Goal: Task Accomplishment & Management: Use online tool/utility

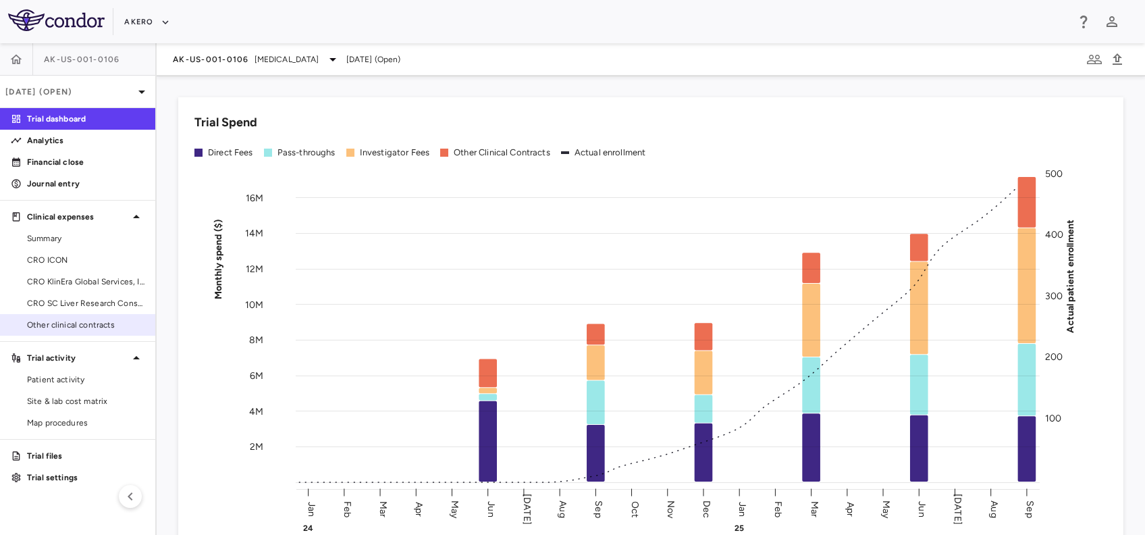
click at [63, 327] on span "Other clinical contracts" at bounding box center [85, 325] width 117 height 12
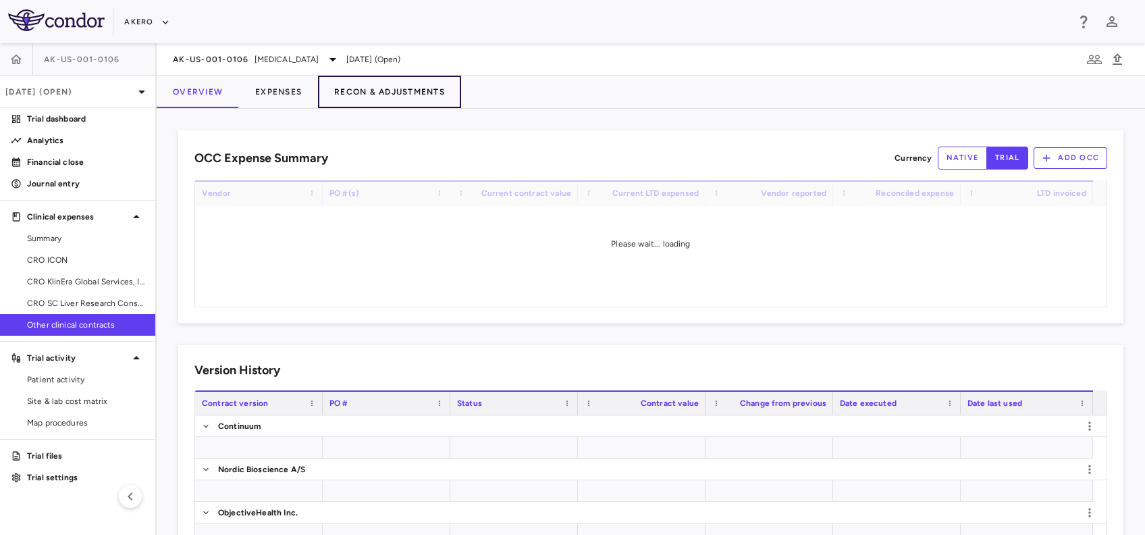
click at [398, 92] on button "Recon & Adjustments" at bounding box center [389, 92] width 143 height 32
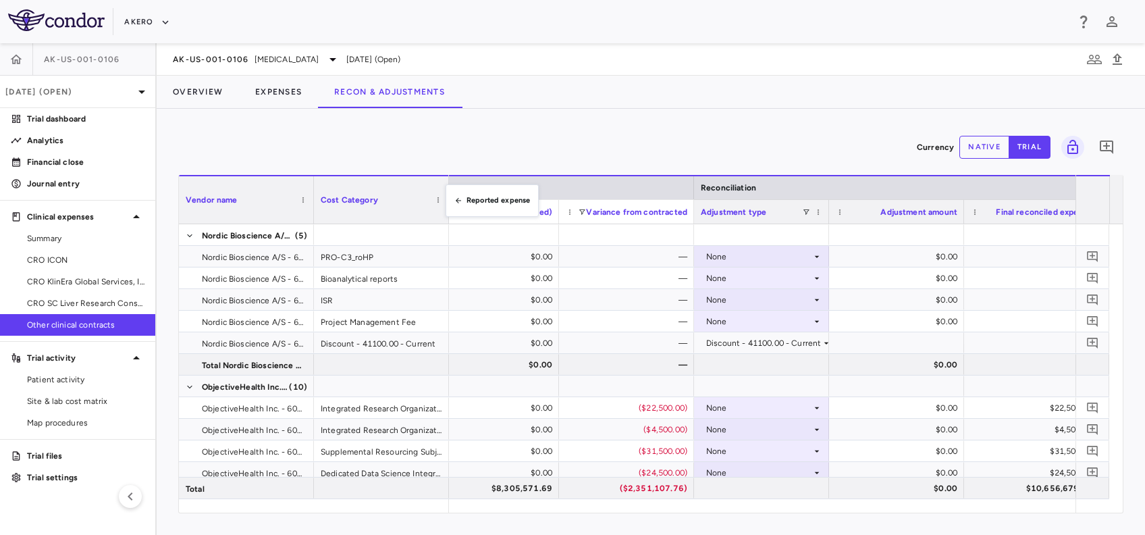
scroll to position [0, 1743]
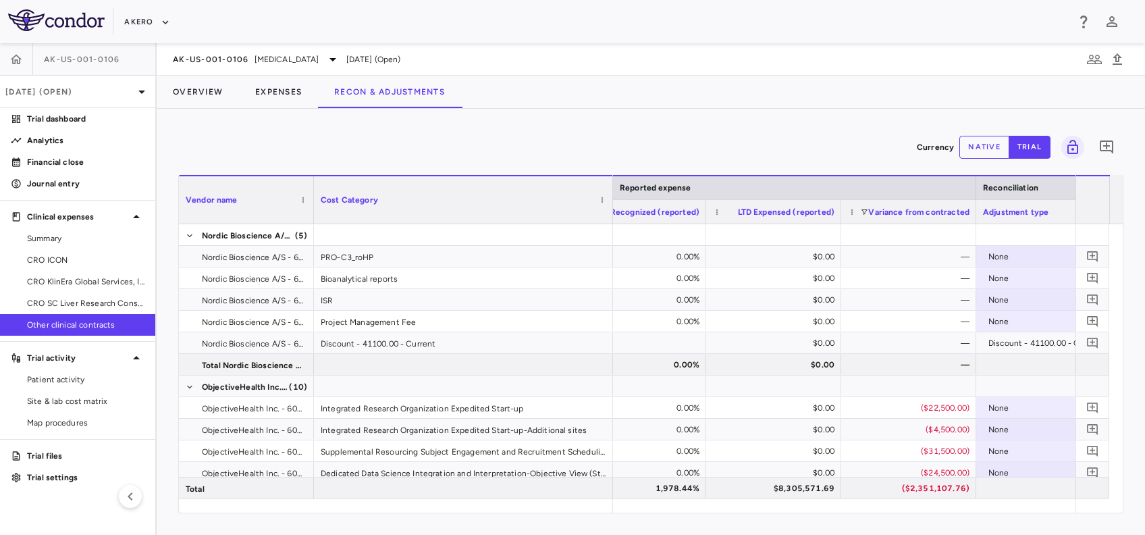
drag, startPoint x: 448, startPoint y: 185, endPoint x: 612, endPoint y: 261, distance: 180.9
click at [612, 261] on div "Vendor name Cost Category Contracted expense Reported expense Reconciliation LT…" at bounding box center [651, 344] width 944 height 338
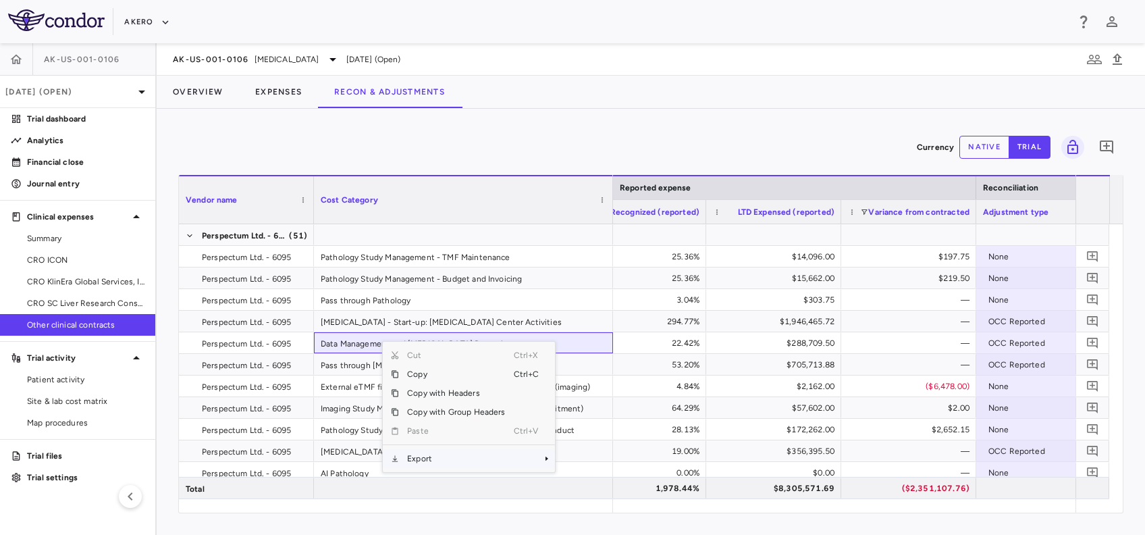
click at [436, 460] on span "Export" at bounding box center [456, 458] width 114 height 19
click at [600, 485] on span "Excel Export" at bounding box center [599, 482] width 63 height 19
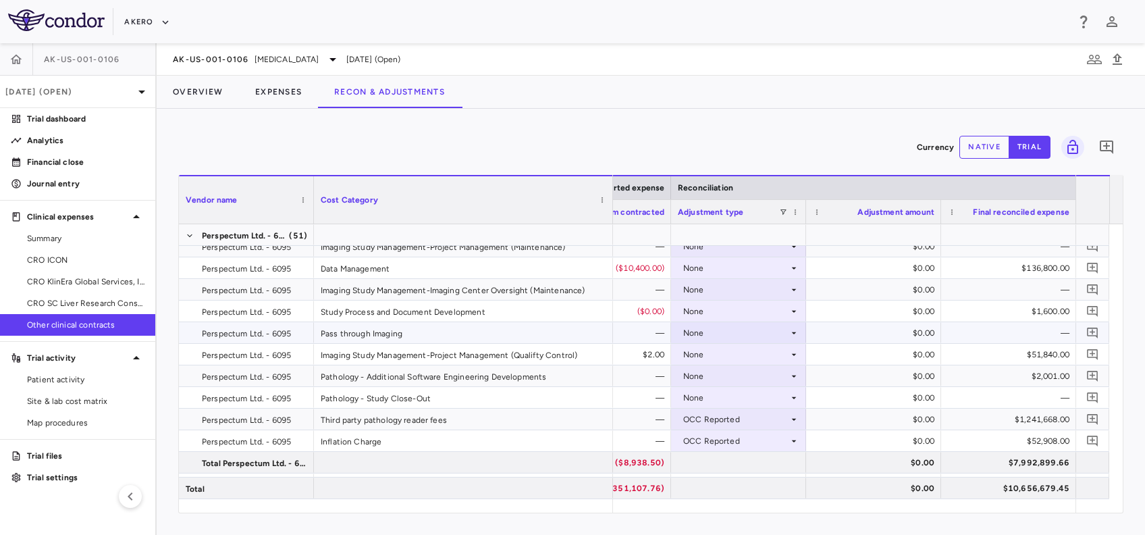
scroll to position [1176, 0]
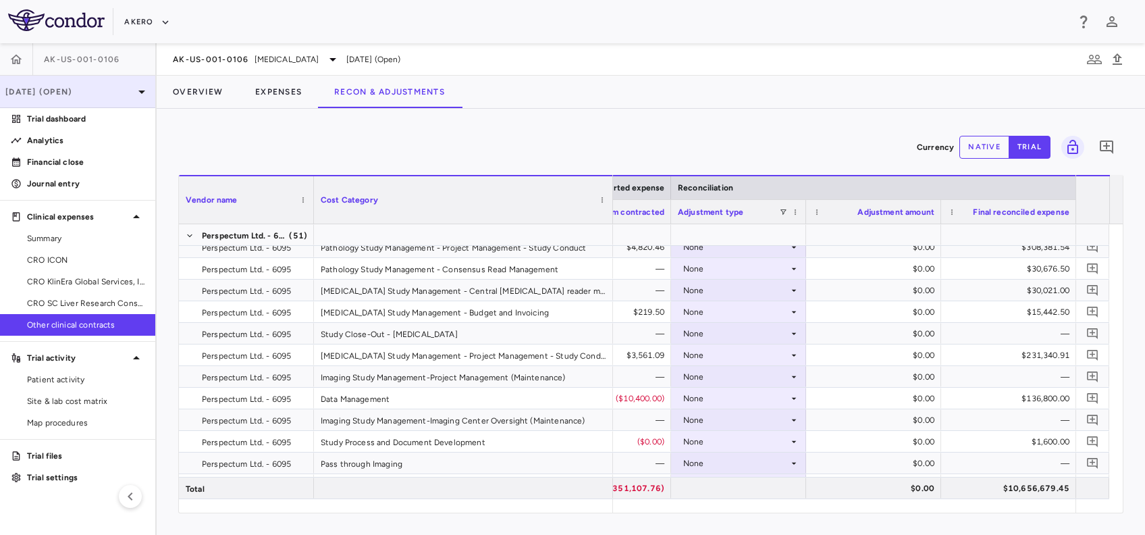
click at [61, 88] on p "[DATE] (Open)" at bounding box center [69, 92] width 128 height 12
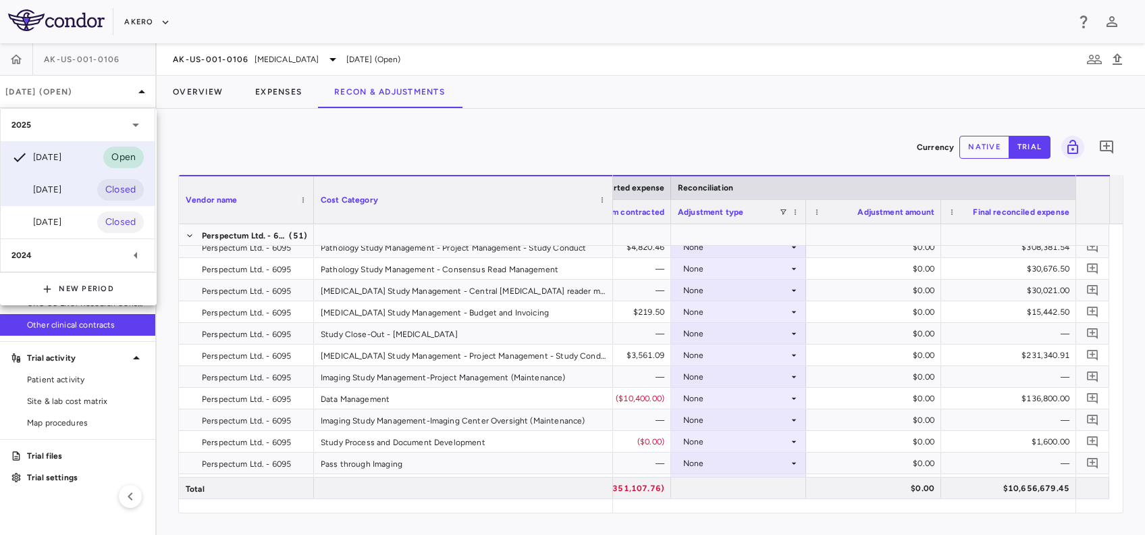
click at [61, 192] on div "[DATE]" at bounding box center [36, 190] width 50 height 16
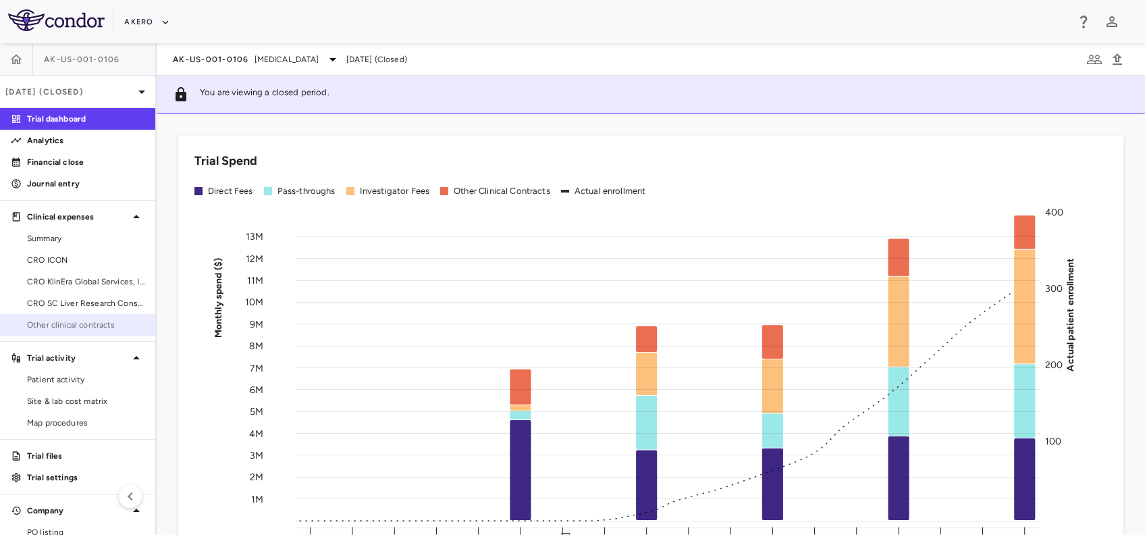
click at [79, 322] on span "Other clinical contracts" at bounding box center [85, 325] width 117 height 12
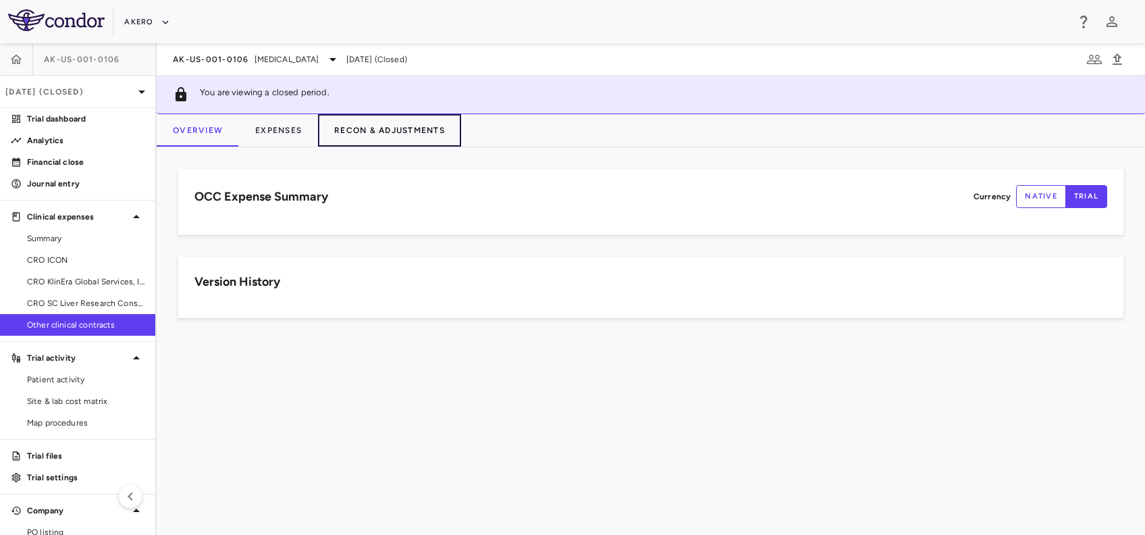
click at [421, 132] on button "Recon & Adjustments" at bounding box center [389, 130] width 143 height 32
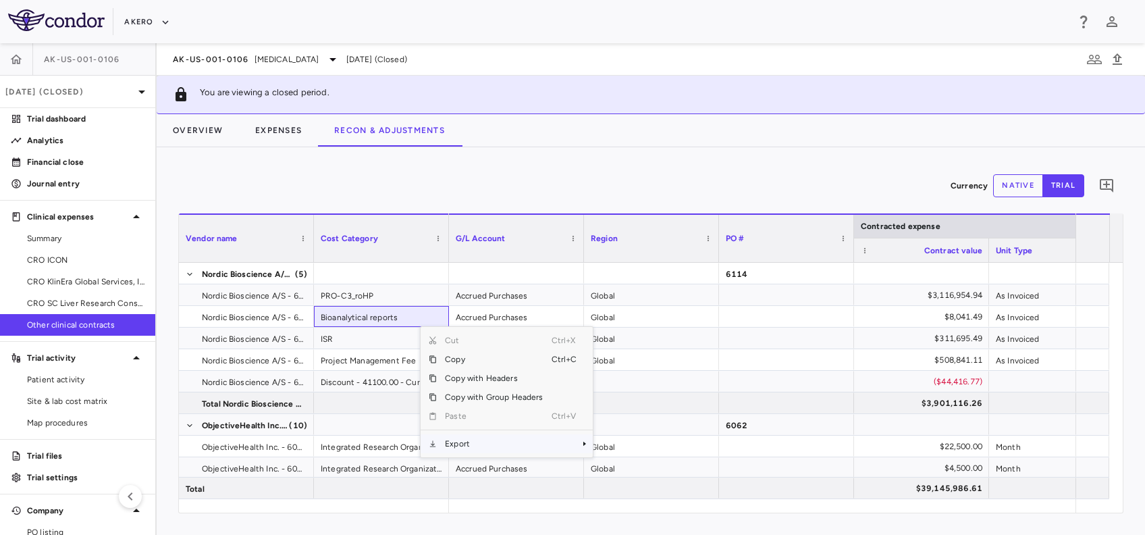
click at [483, 447] on span "Export" at bounding box center [494, 443] width 114 height 19
click at [624, 460] on span "Excel Export" at bounding box center [637, 467] width 63 height 19
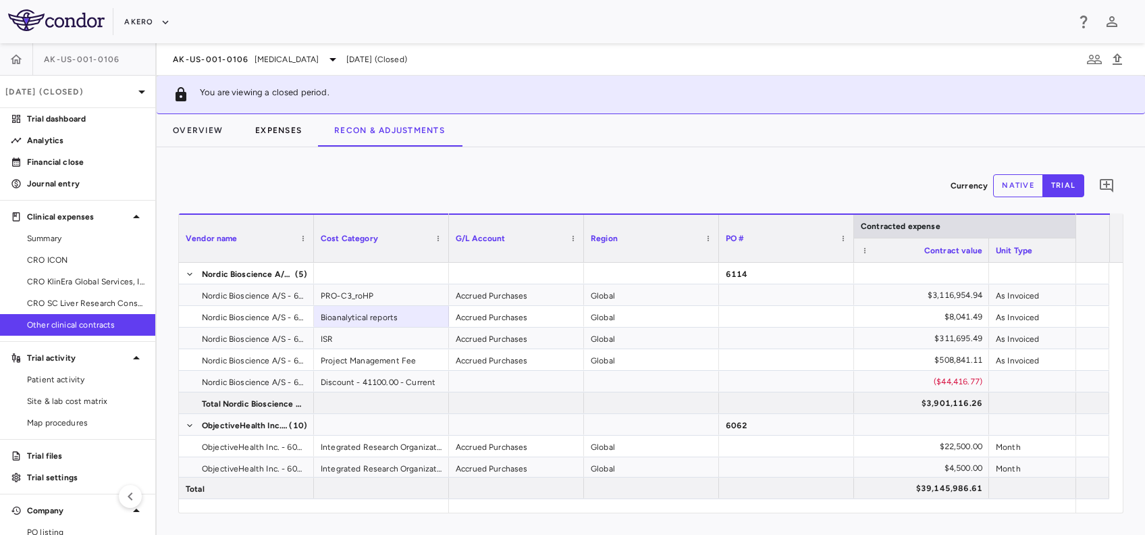
drag, startPoint x: 426, startPoint y: 169, endPoint x: 257, endPoint y: 140, distance: 171.9
click at [426, 169] on div "Currency native trial" at bounding box center [650, 186] width 945 height 34
click at [35, 98] on div "[DATE] (Closed)" at bounding box center [77, 92] width 155 height 32
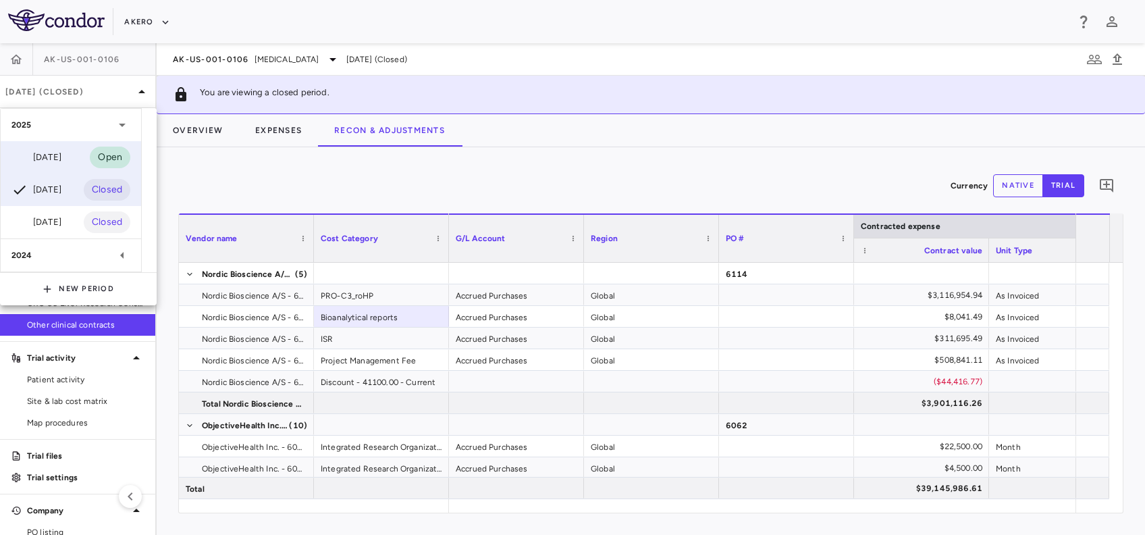
click at [53, 160] on div "[DATE]" at bounding box center [36, 157] width 50 height 16
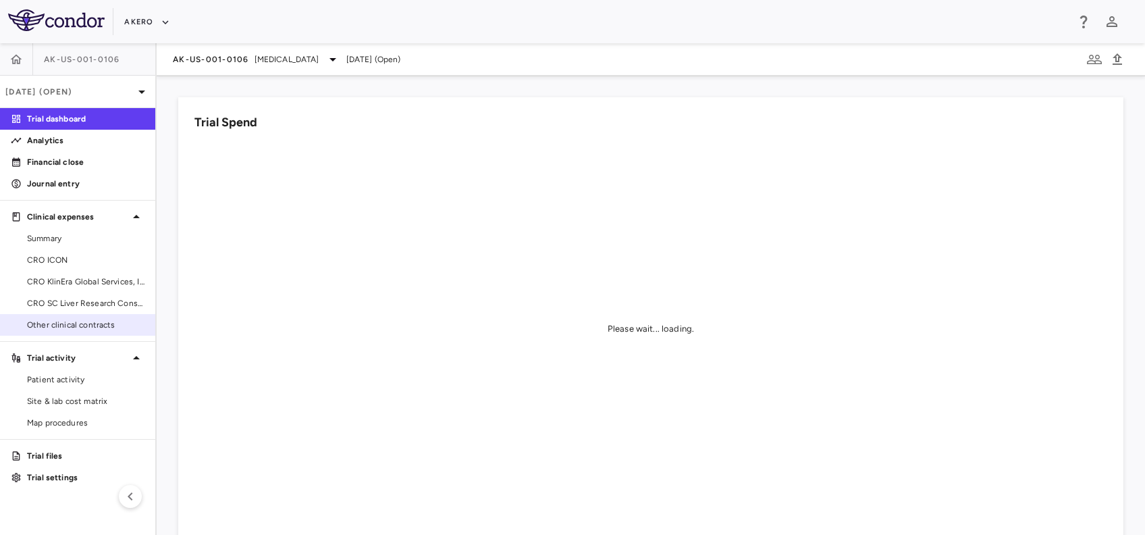
click at [112, 327] on span "Other clinical contracts" at bounding box center [85, 325] width 117 height 12
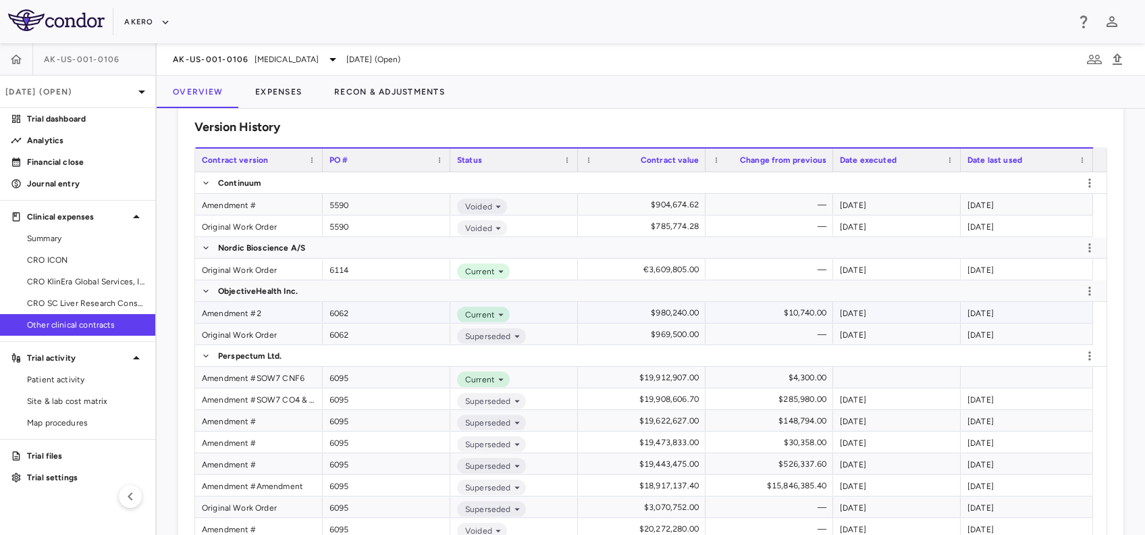
scroll to position [270, 0]
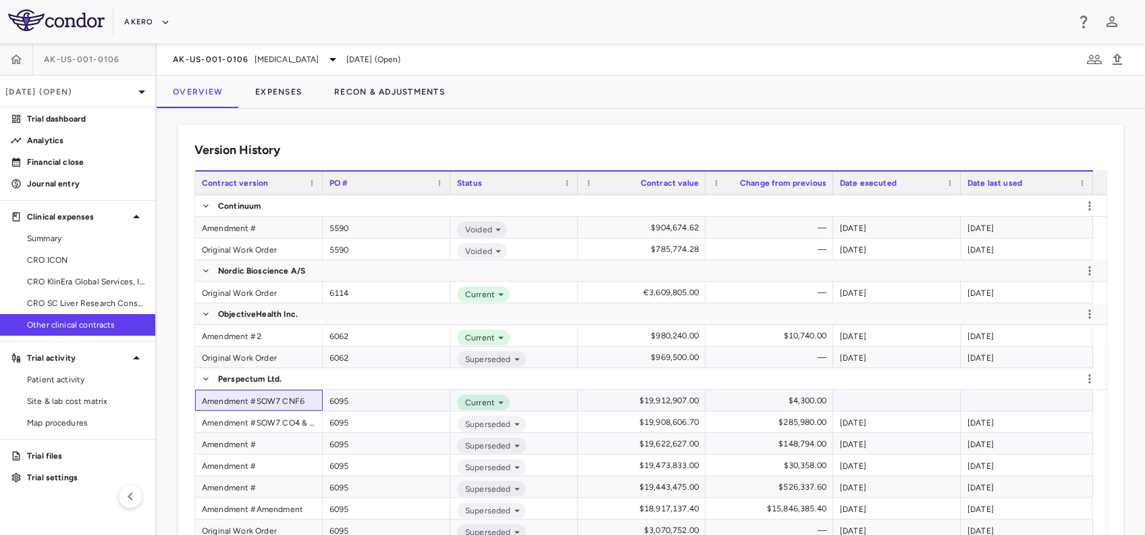
click at [257, 394] on div "Amendment #SOW7 CNF6" at bounding box center [259, 400] width 128 height 21
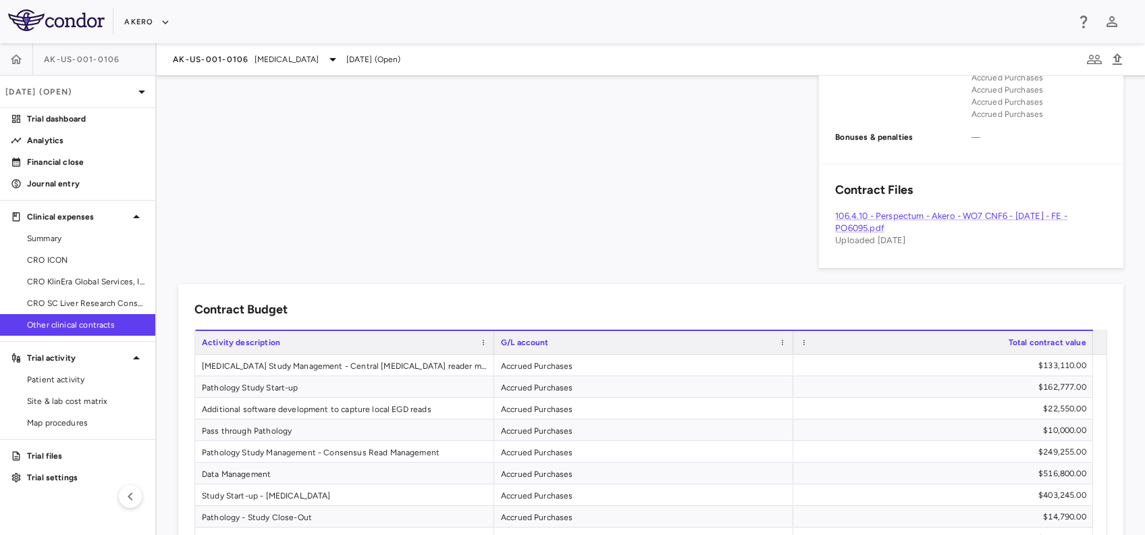
scroll to position [1173, 0]
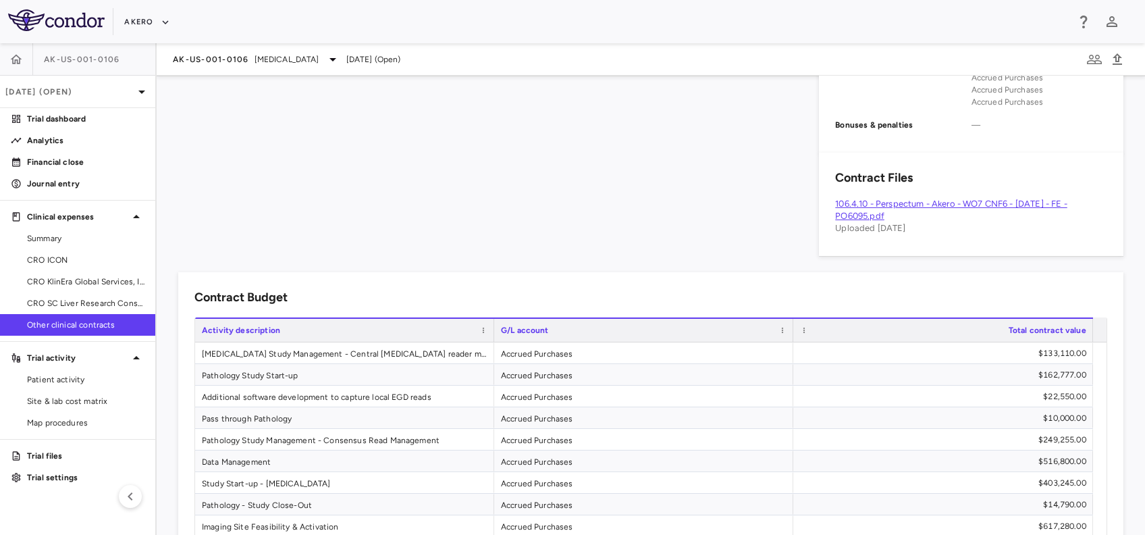
click at [877, 203] on link "106.4.10 - Perspectum - Akero - WO7 CNF6 - [DATE] - FE - PO6095.pdf" at bounding box center [951, 209] width 232 height 22
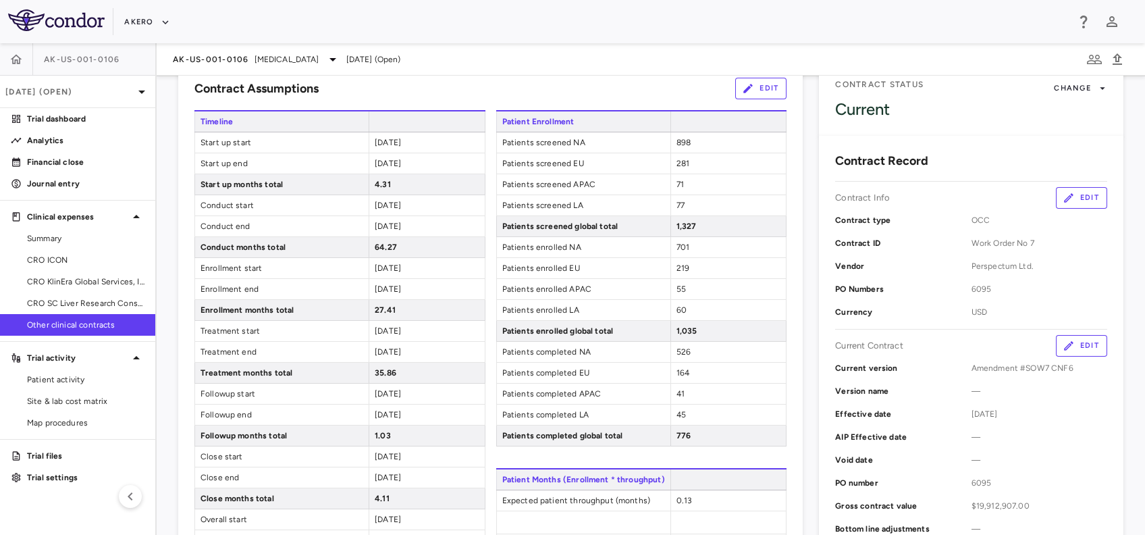
scroll to position [0, 0]
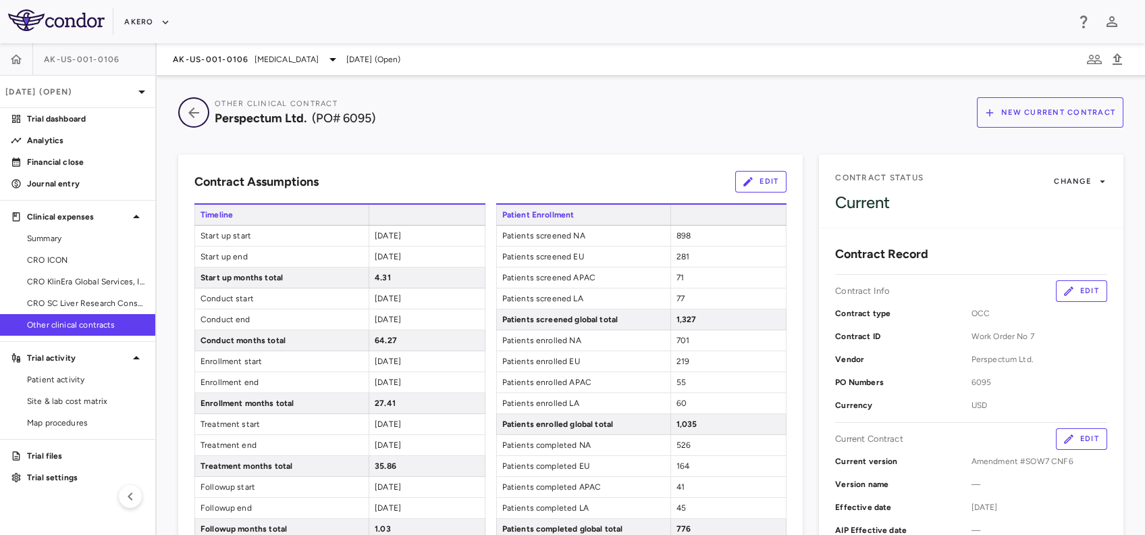
click at [194, 113] on icon "button" at bounding box center [193, 112] width 11 height 11
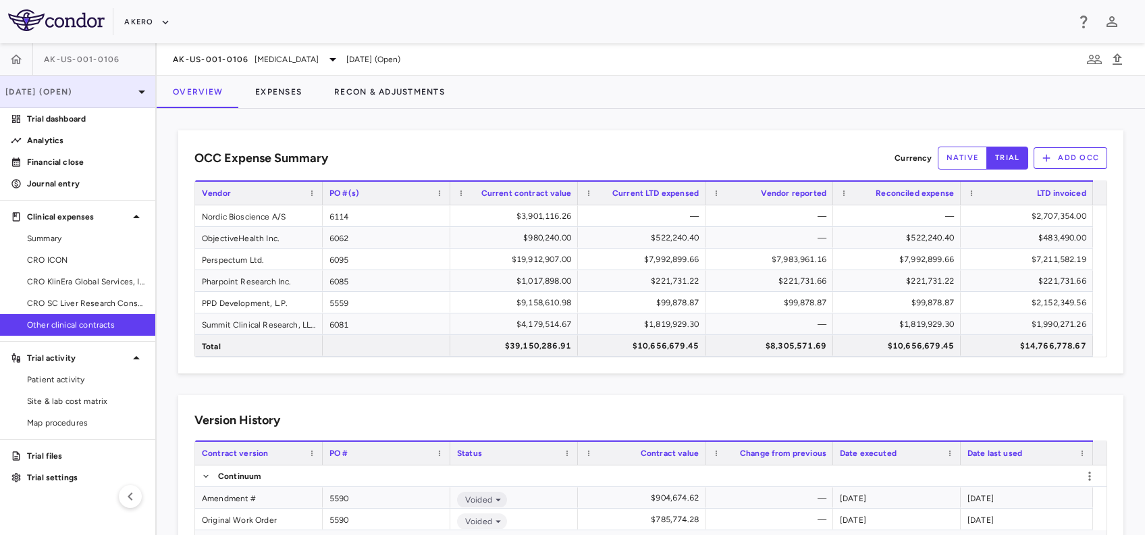
click at [34, 91] on p "[DATE] (Open)" at bounding box center [69, 92] width 128 height 12
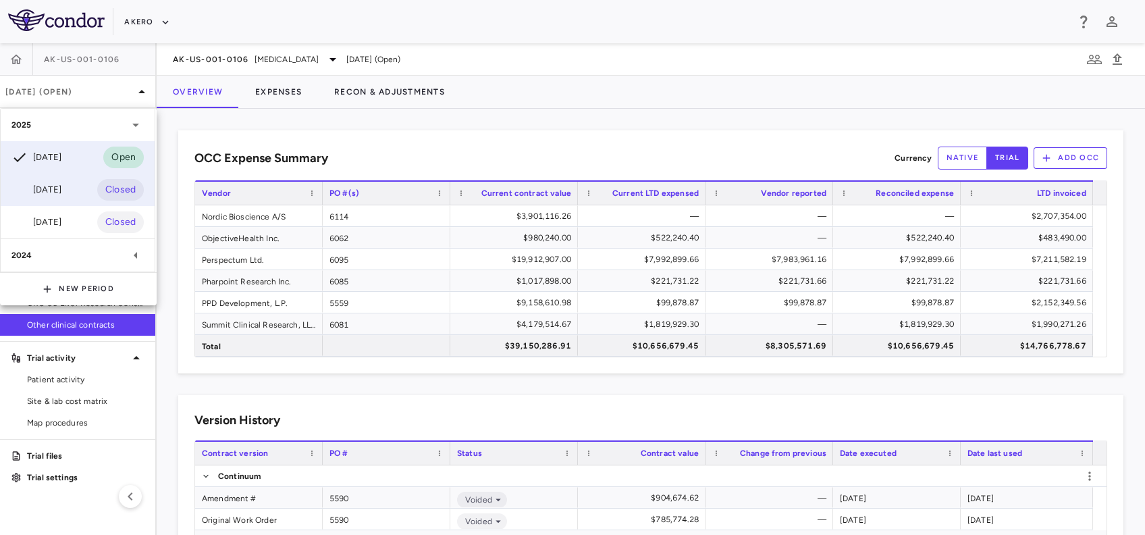
click at [54, 194] on div "[DATE]" at bounding box center [36, 190] width 50 height 16
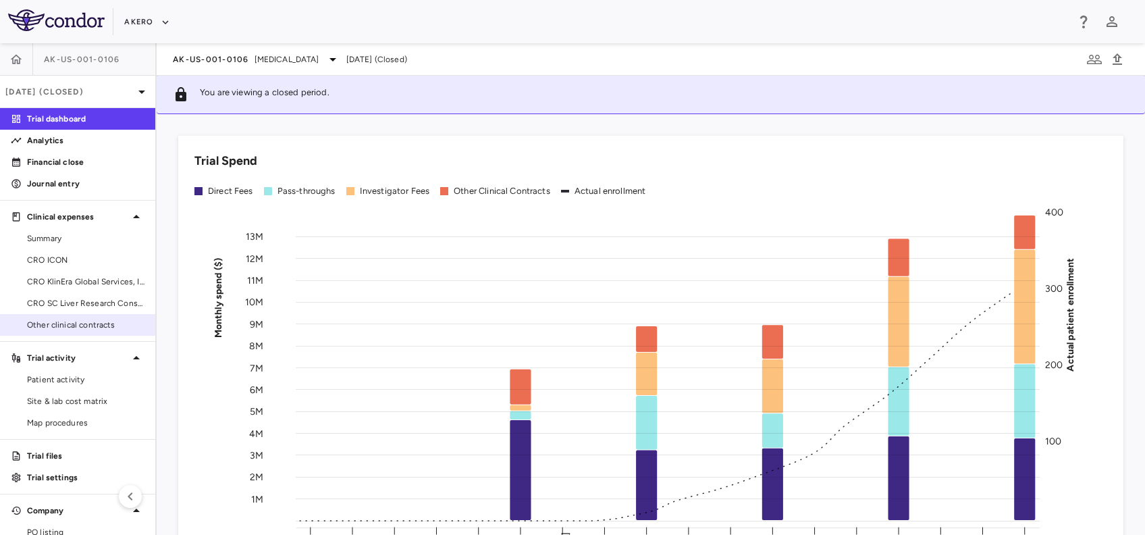
click at [80, 315] on link "Other clinical contracts" at bounding box center [77, 325] width 155 height 20
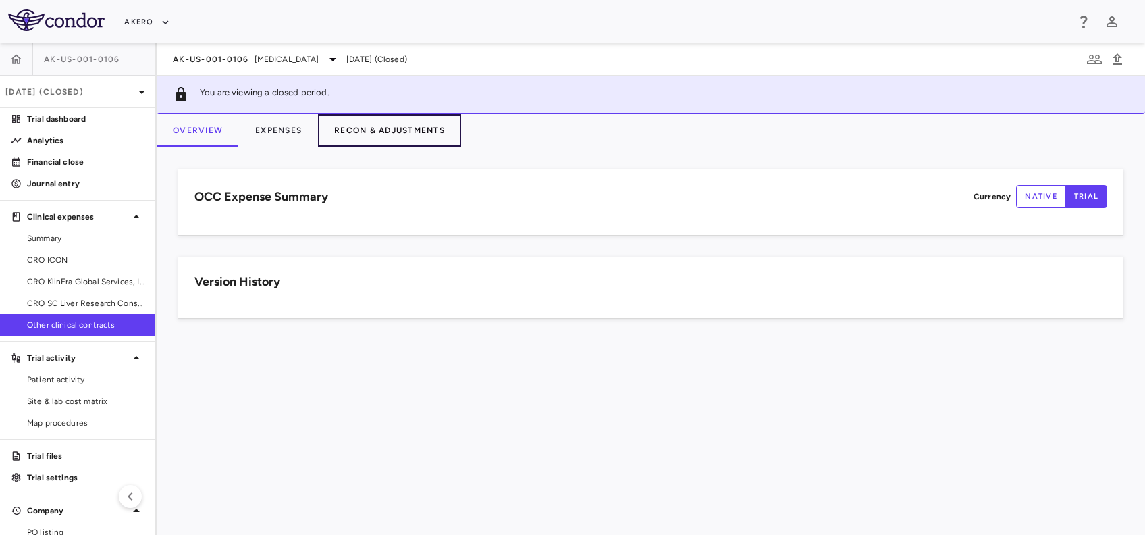
click at [364, 136] on button "Recon & Adjustments" at bounding box center [389, 130] width 143 height 32
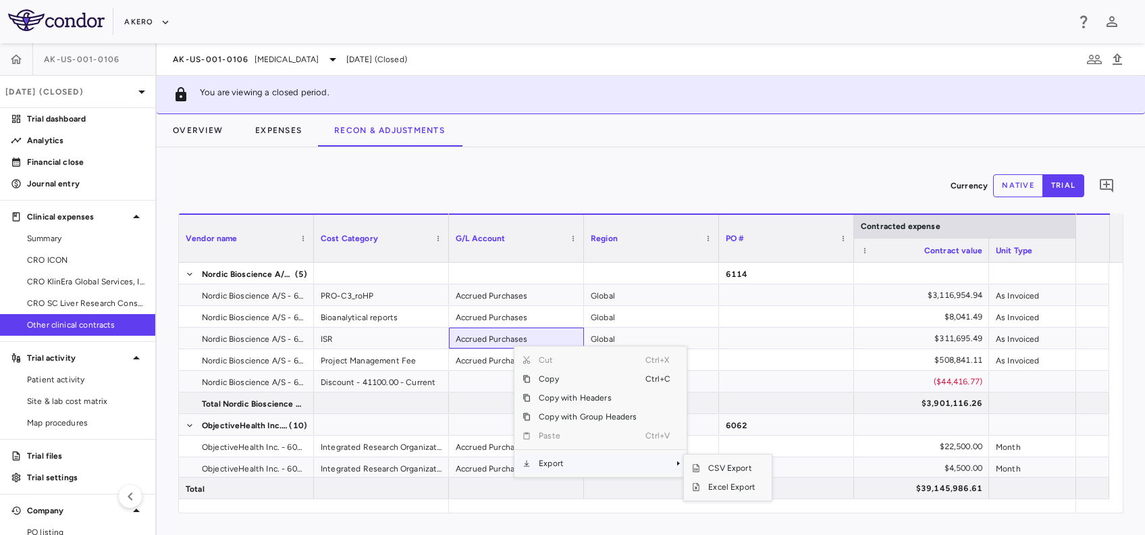
click at [546, 461] on span "Export" at bounding box center [588, 463] width 114 height 19
click at [725, 482] on span "Excel Export" at bounding box center [731, 486] width 63 height 19
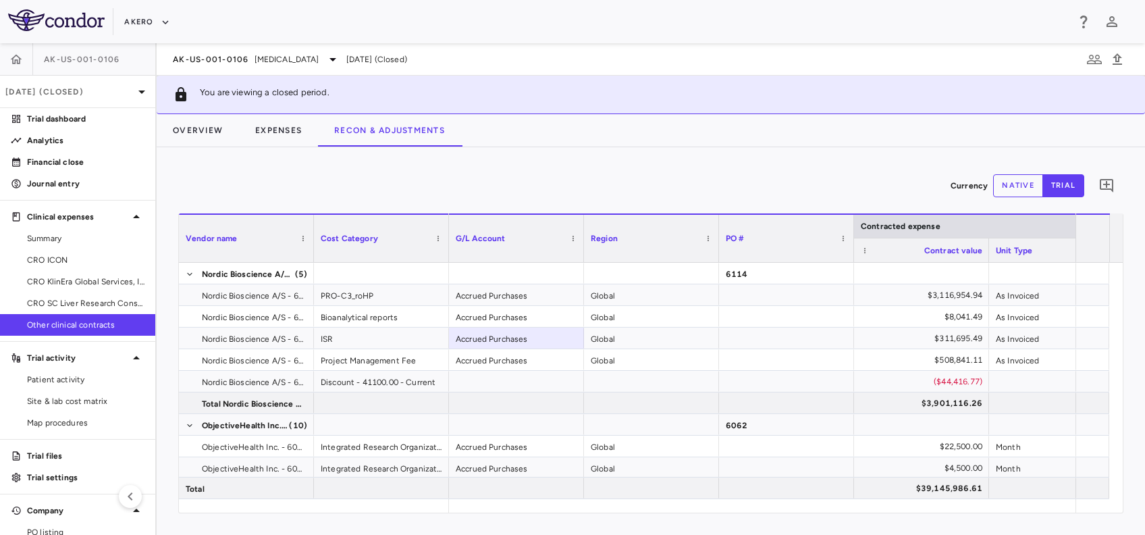
click at [555, 187] on div "Currency native trial" at bounding box center [650, 186] width 945 height 34
click at [203, 134] on button "Overview" at bounding box center [198, 130] width 82 height 32
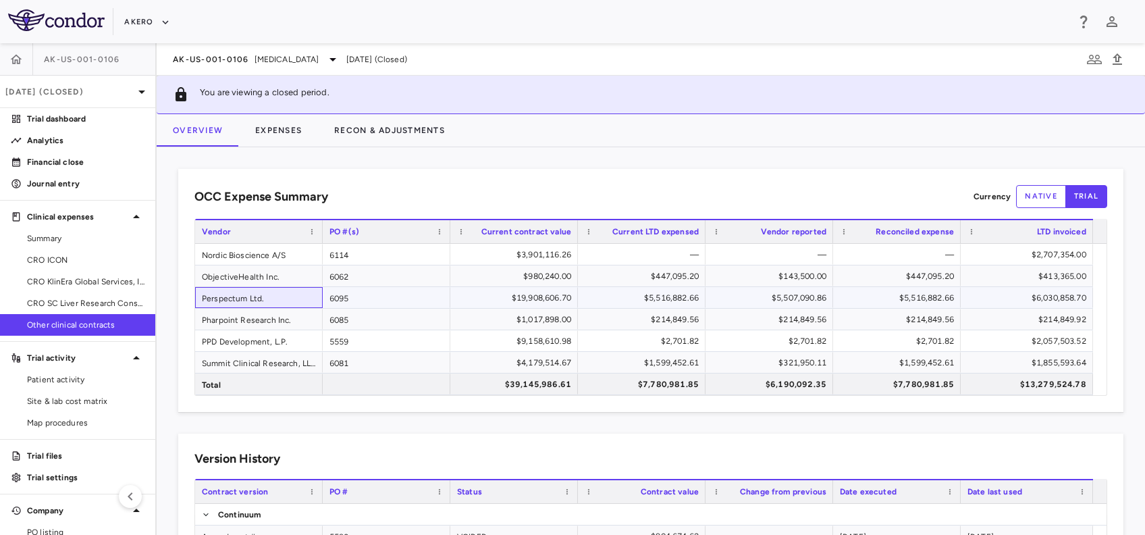
click at [265, 292] on div "Perspectum Ltd." at bounding box center [259, 297] width 128 height 21
click at [883, 292] on div "$5,516,882.66" at bounding box center [899, 298] width 109 height 22
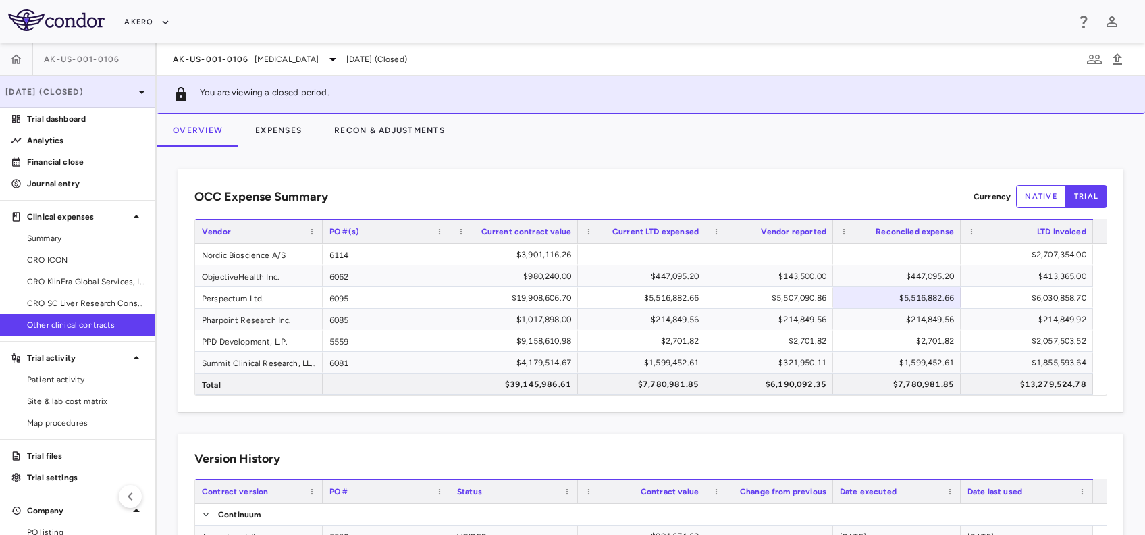
click at [134, 86] on icon at bounding box center [142, 92] width 16 height 16
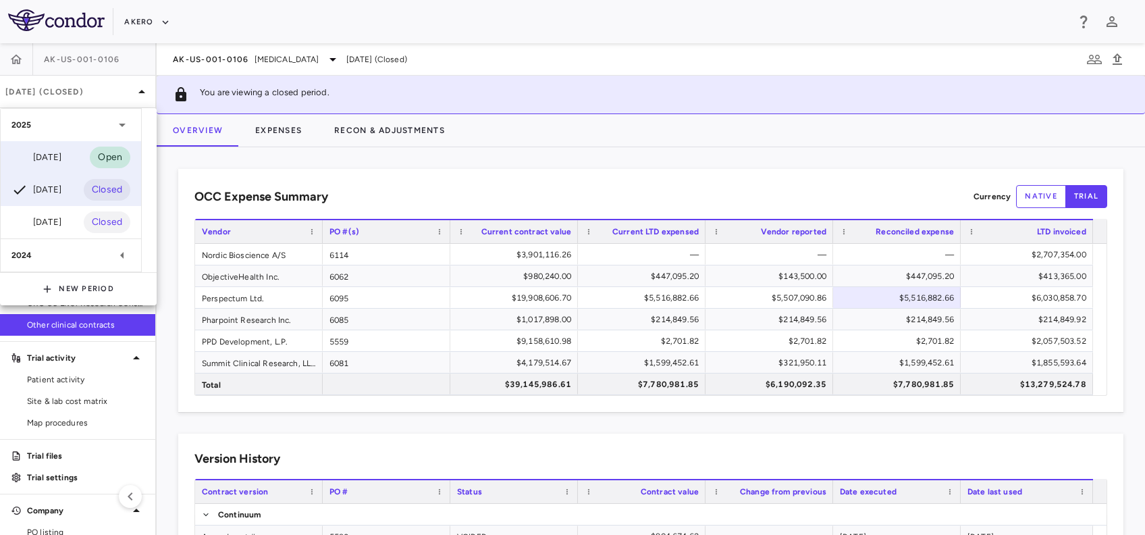
click at [56, 151] on div "[DATE]" at bounding box center [36, 157] width 50 height 16
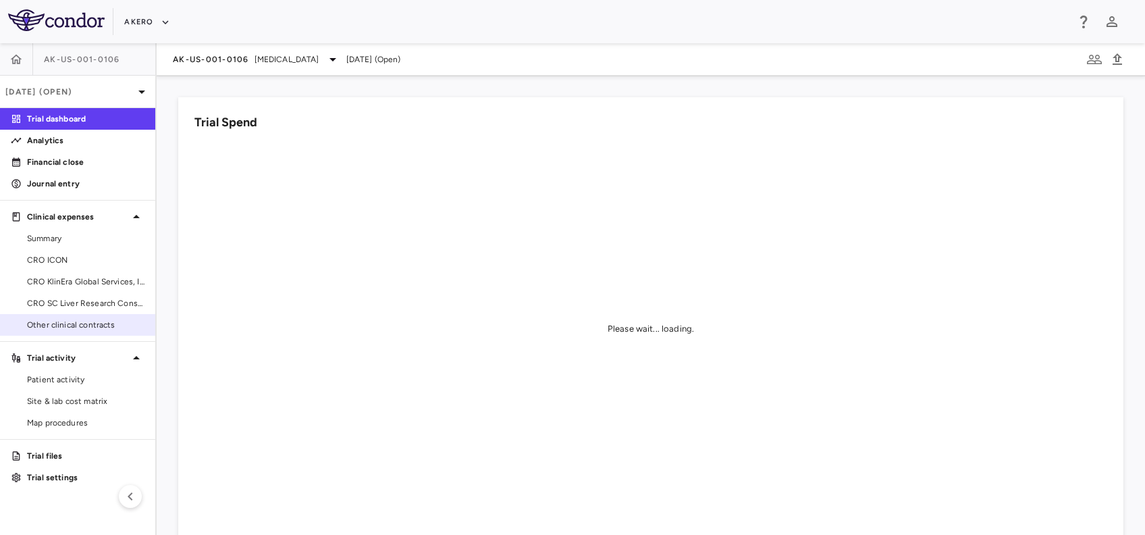
click at [78, 320] on span "Other clinical contracts" at bounding box center [85, 325] width 117 height 12
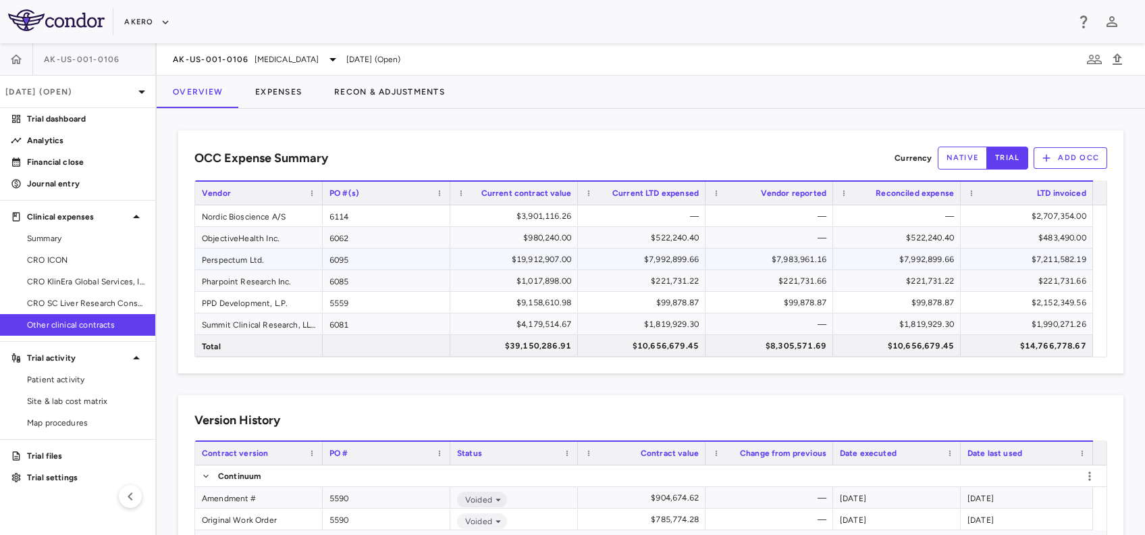
click at [246, 257] on div "Perspectum Ltd." at bounding box center [259, 258] width 128 height 21
click at [916, 253] on div "$7,992,899.66" at bounding box center [899, 259] width 109 height 22
click at [372, 92] on button "Recon & Adjustments" at bounding box center [389, 92] width 143 height 32
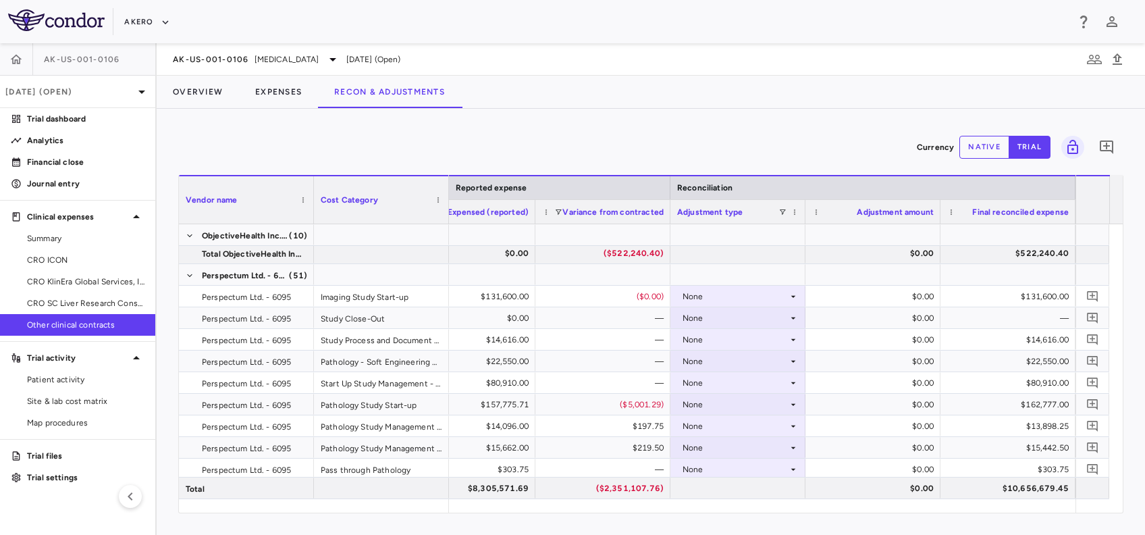
scroll to position [383, 0]
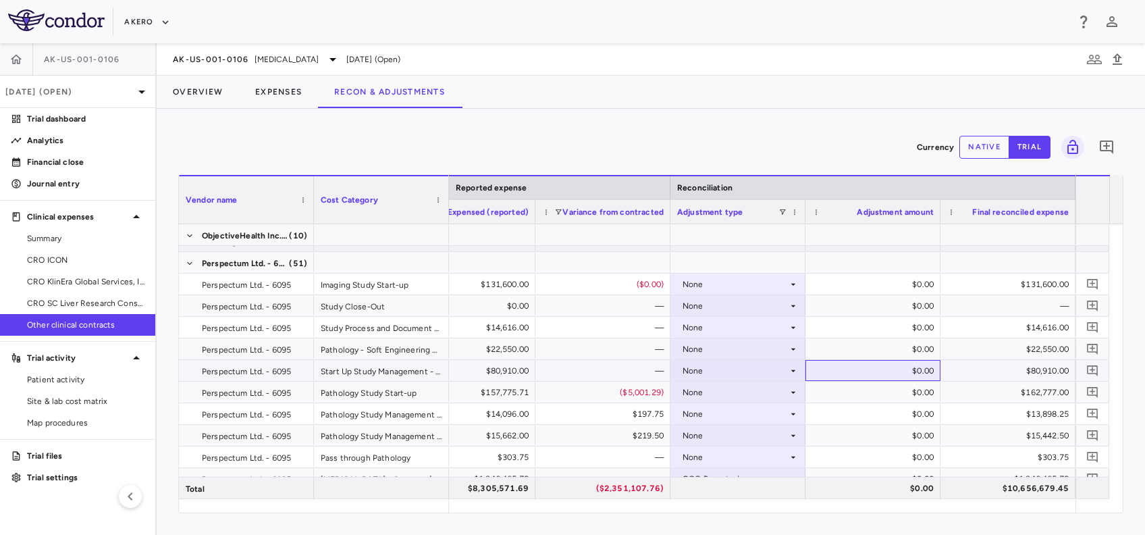
drag, startPoint x: 884, startPoint y: 369, endPoint x: 875, endPoint y: 369, distance: 9.5
click at [881, 369] on div "$0.00" at bounding box center [875, 371] width 116 height 22
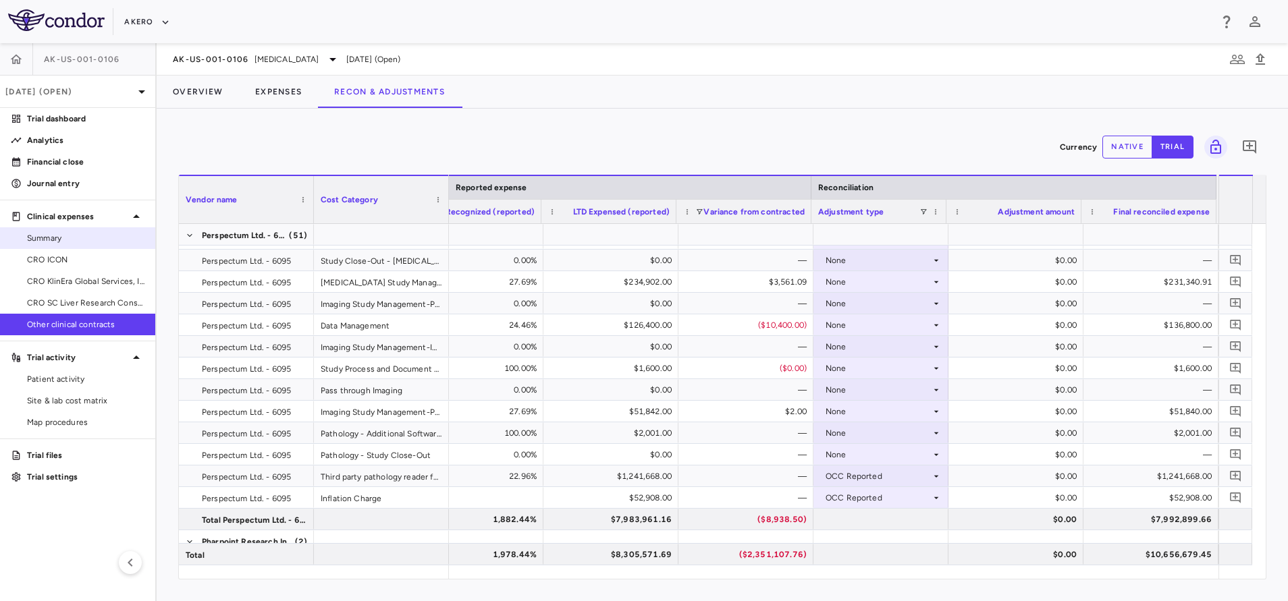
click at [72, 242] on span "Summary" at bounding box center [85, 238] width 117 height 12
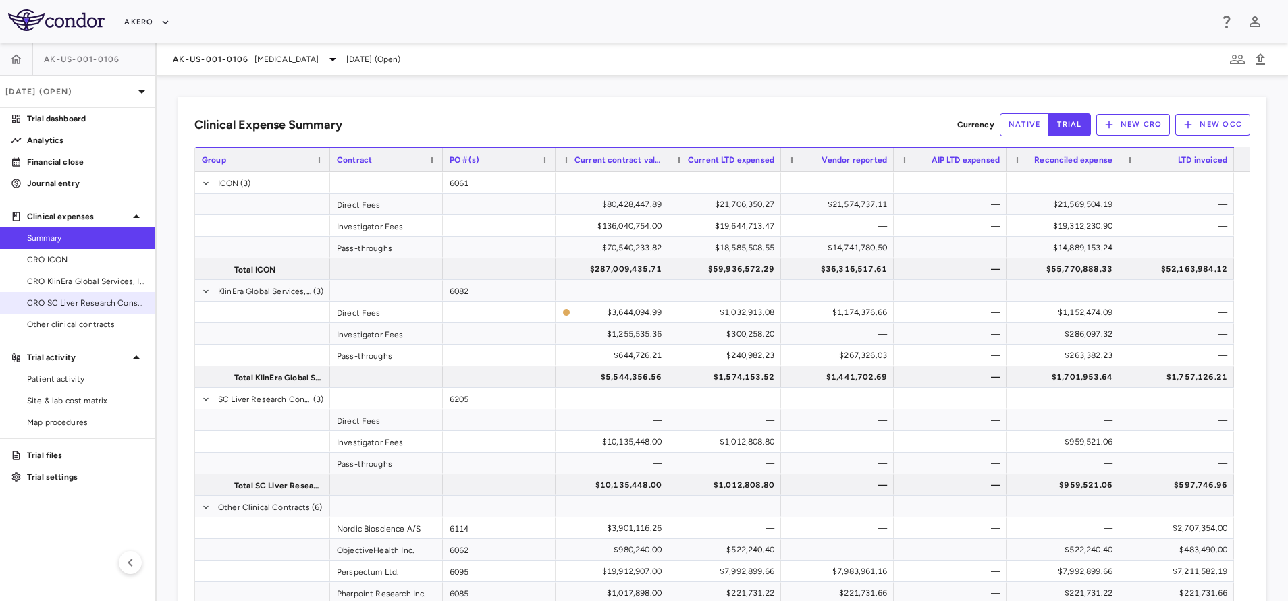
click at [81, 308] on span "CRO SC Liver Research Consortium LLC" at bounding box center [85, 303] width 117 height 12
click at [77, 320] on span "Other clinical contracts" at bounding box center [85, 325] width 117 height 12
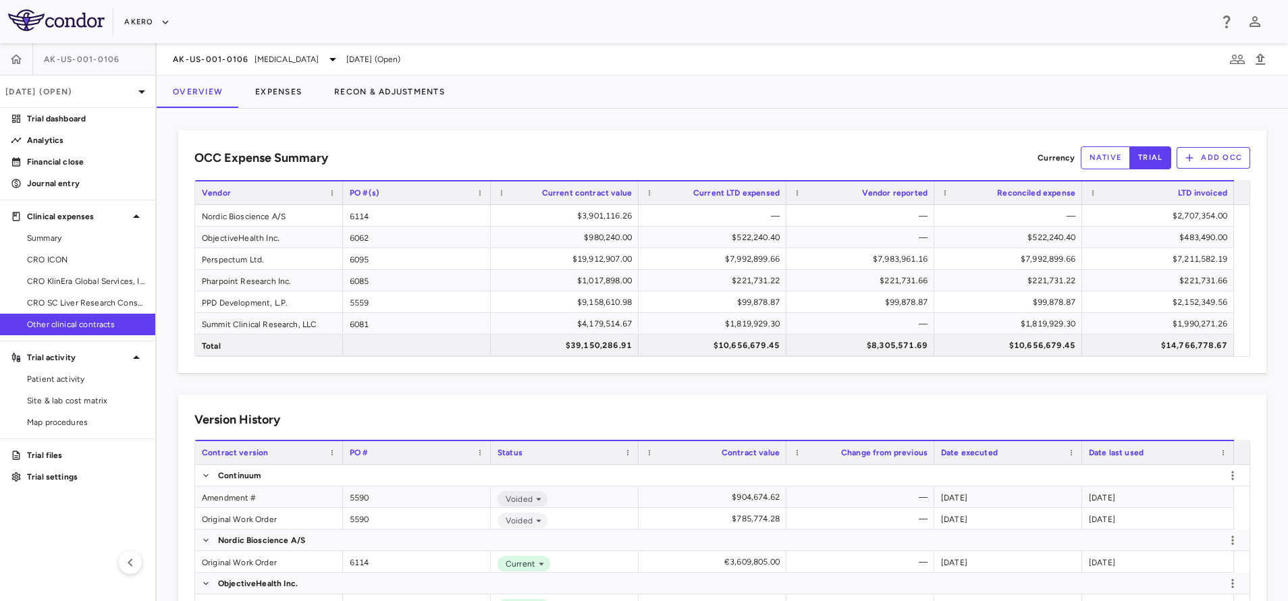
drag, startPoint x: 76, startPoint y: 137, endPoint x: 387, endPoint y: 227, distance: 323.2
click at [76, 137] on p "Analytics" at bounding box center [85, 140] width 117 height 12
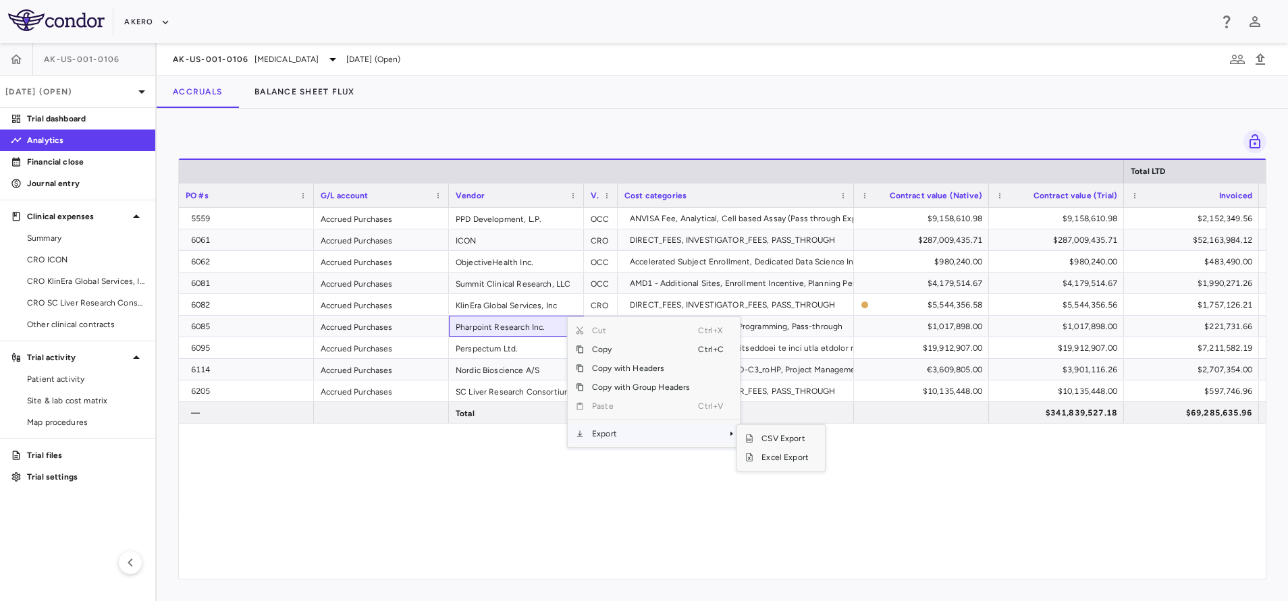
click at [608, 434] on span "Export" at bounding box center [641, 434] width 114 height 19
click at [771, 456] on span "Excel Export" at bounding box center [784, 457] width 63 height 19
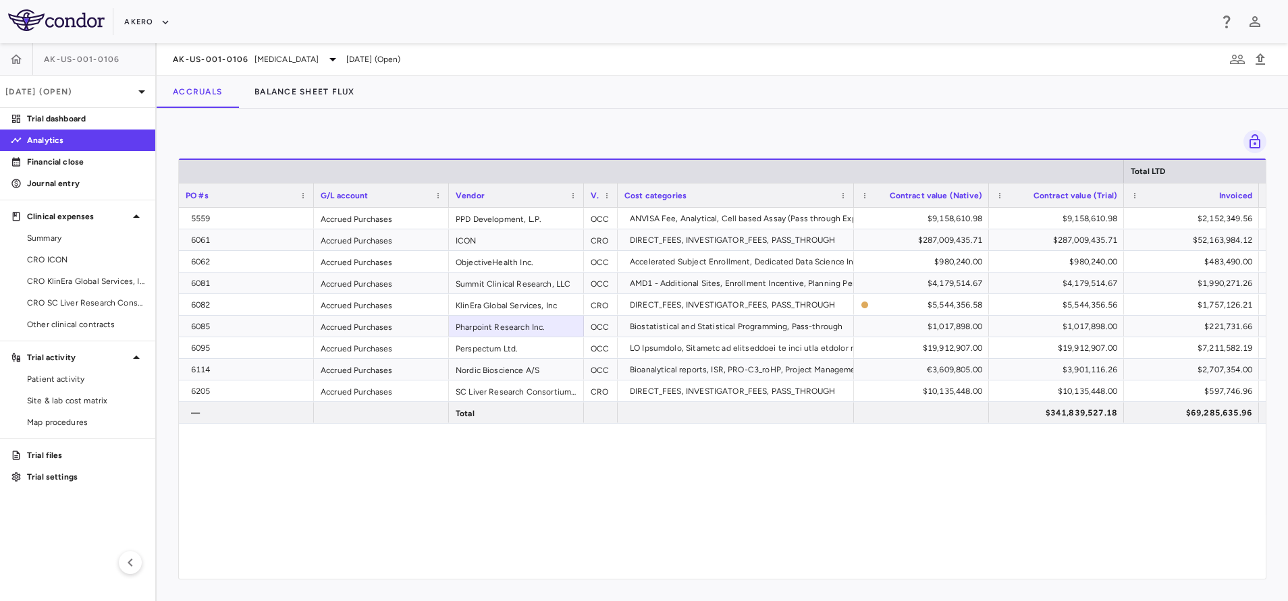
click at [608, 529] on div "5559 Accrued Purchases PPD Development, L.P. OCC ANVISA Fee, Analytical, Cell b…" at bounding box center [722, 387] width 1087 height 358
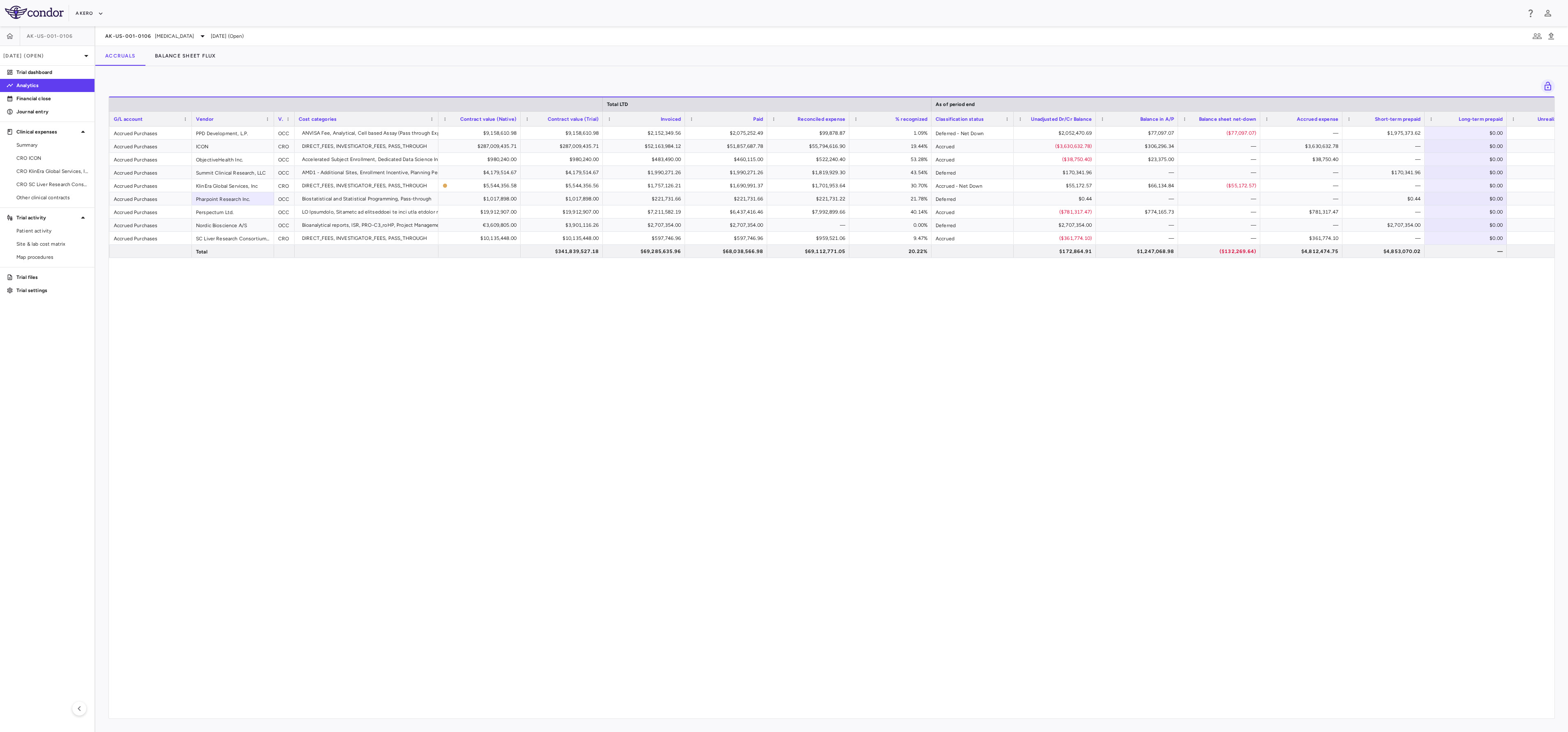
scroll to position [0, 82]
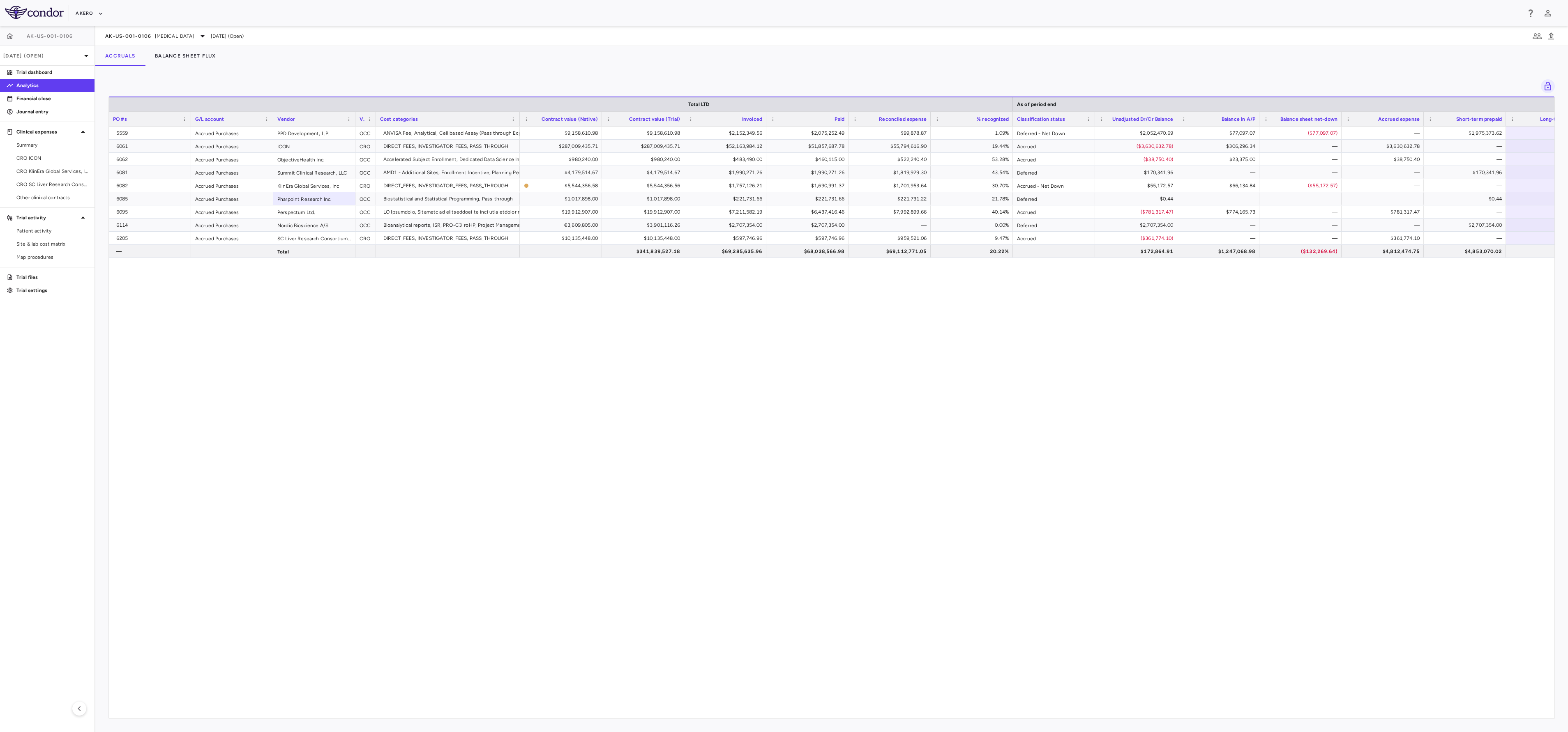
click at [631, 325] on div "5559 Accrued Purchases PPD Development, L.P. OCC ANVISA Fee, Analytical, Cell b…" at bounding box center [831, 418] width 1446 height 584
